Goal: Understand process/instructions

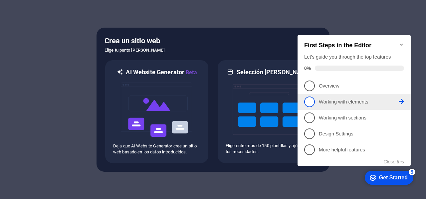
click at [351, 97] on link "2 Working with elements - incomplete" at bounding box center [354, 102] width 100 height 11
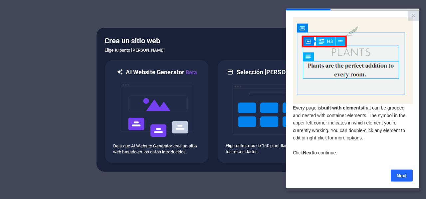
click at [403, 177] on link "Next" at bounding box center [402, 175] width 22 height 12
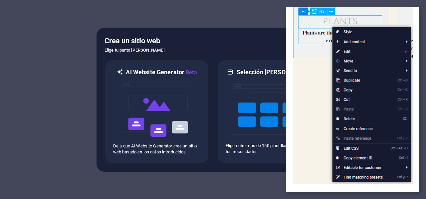
scroll to position [103, 0]
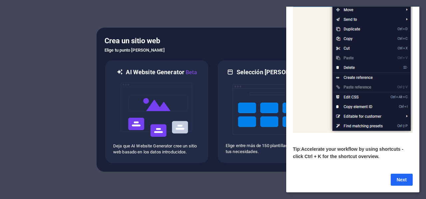
click at [401, 174] on link "Next" at bounding box center [402, 180] width 22 height 12
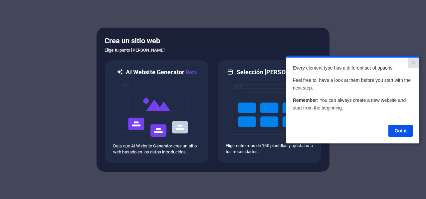
scroll to position [0, 0]
click at [403, 130] on link "Got it" at bounding box center [401, 131] width 24 height 12
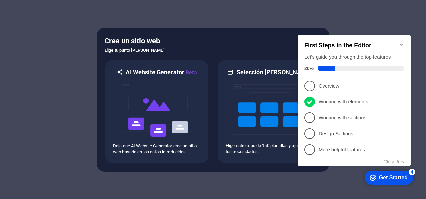
click at [395, 176] on div "Get Started" at bounding box center [393, 178] width 29 height 6
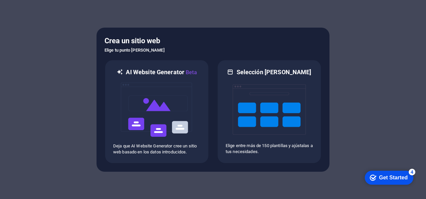
click at [374, 175] on icon "Get Started 4 items remaining, 20% complete" at bounding box center [373, 178] width 7 height 6
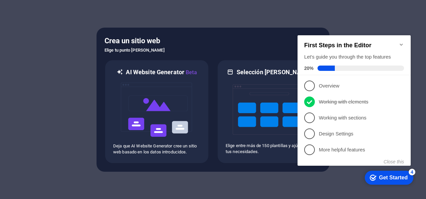
click at [374, 175] on icon "Get Started 4 items remaining, 20% complete" at bounding box center [373, 178] width 7 height 6
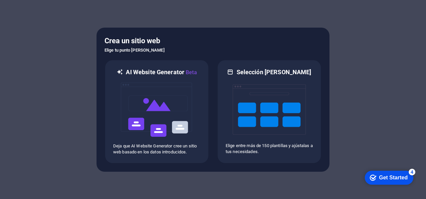
click at [374, 175] on icon "Get Started 4 items remaining, 20% complete" at bounding box center [373, 178] width 7 height 6
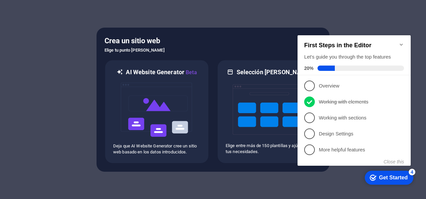
click div "checkmark Get Started 4 First Steps in the Editor Let's guide you through the t…"
click at [402, 44] on icon "Minimize checklist" at bounding box center [401, 45] width 3 height 2
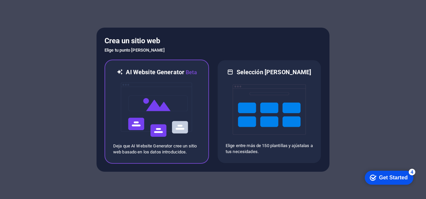
click at [159, 113] on img at bounding box center [156, 110] width 73 height 67
